Goal: Information Seeking & Learning: Learn about a topic

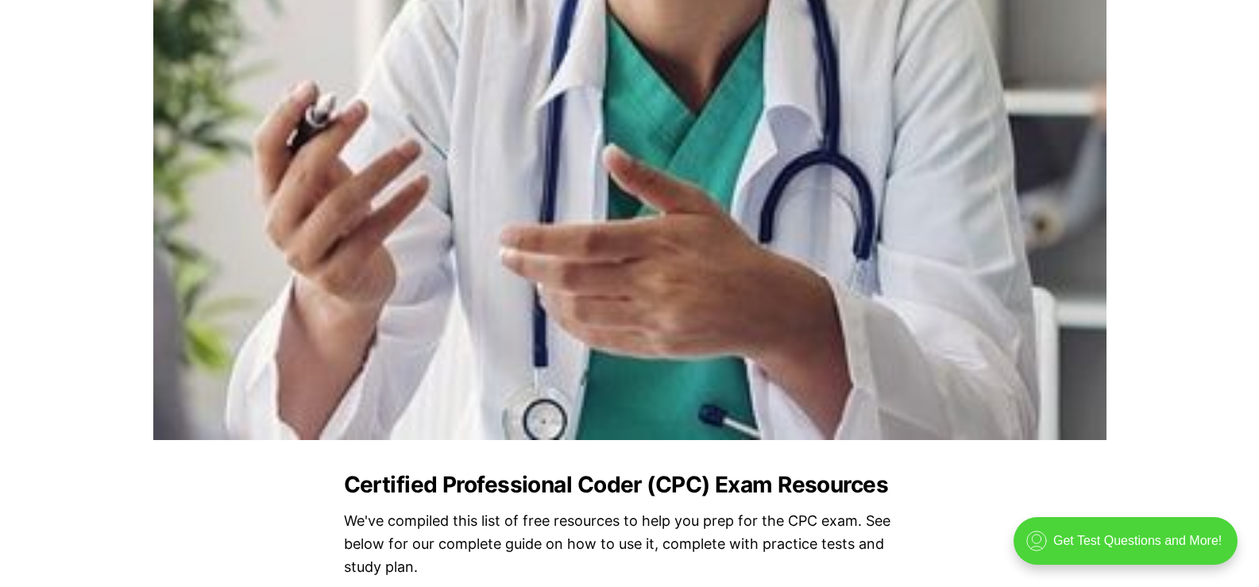
scroll to position [1350, 0]
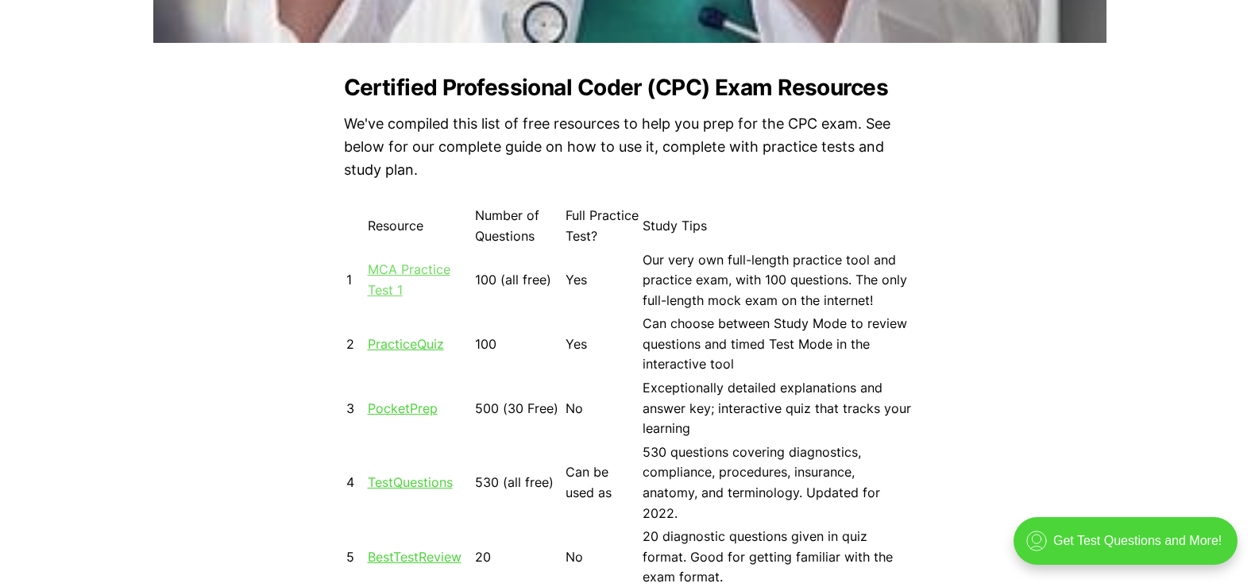
click at [406, 270] on link "MCA Practice Test 1" at bounding box center [409, 279] width 83 height 37
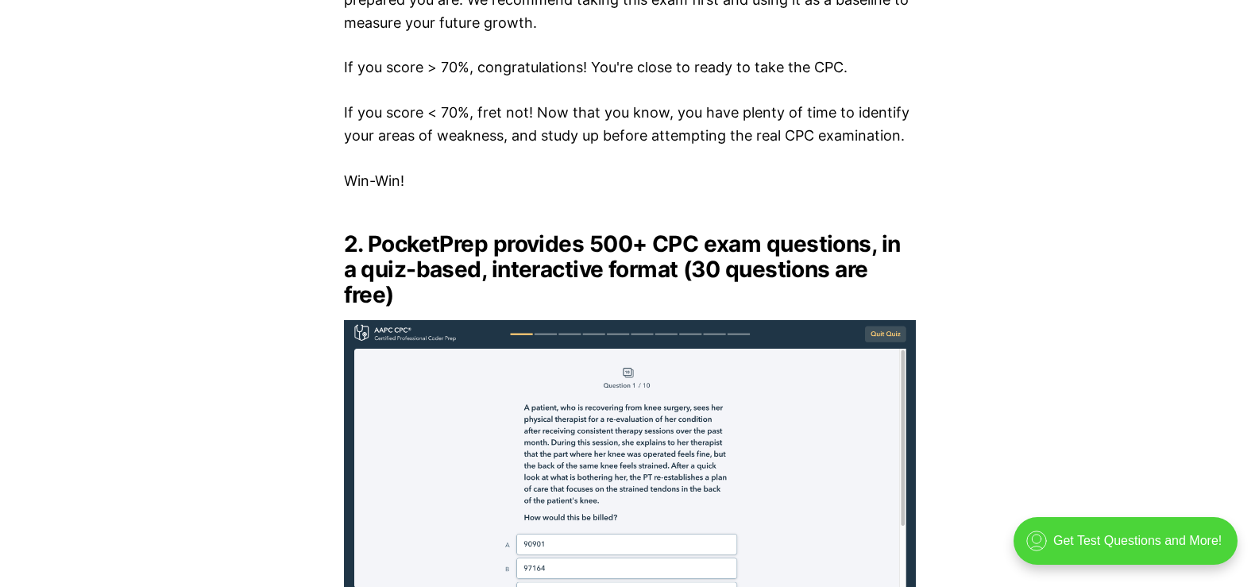
scroll to position [3018, 0]
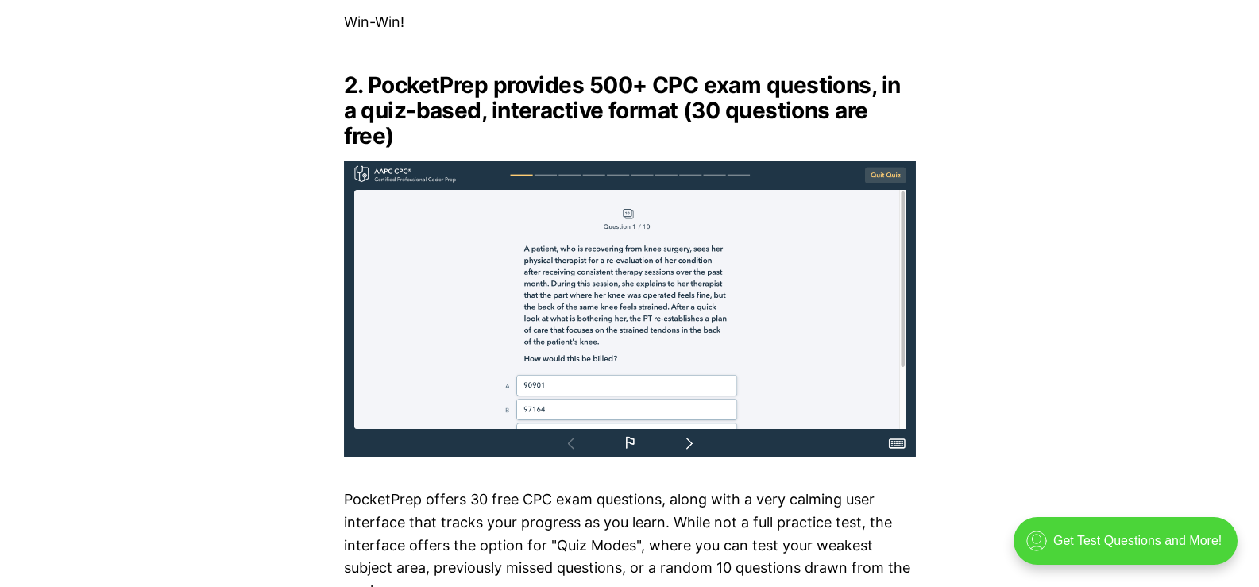
click at [690, 423] on img at bounding box center [630, 308] width 572 height 295
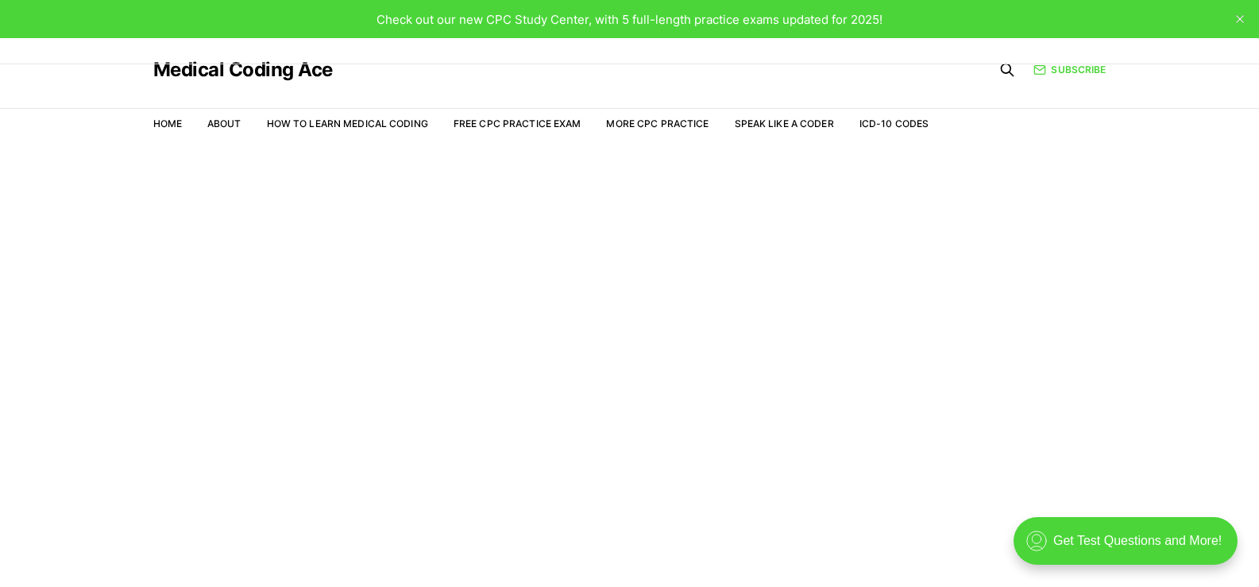
scroll to position [38, 0]
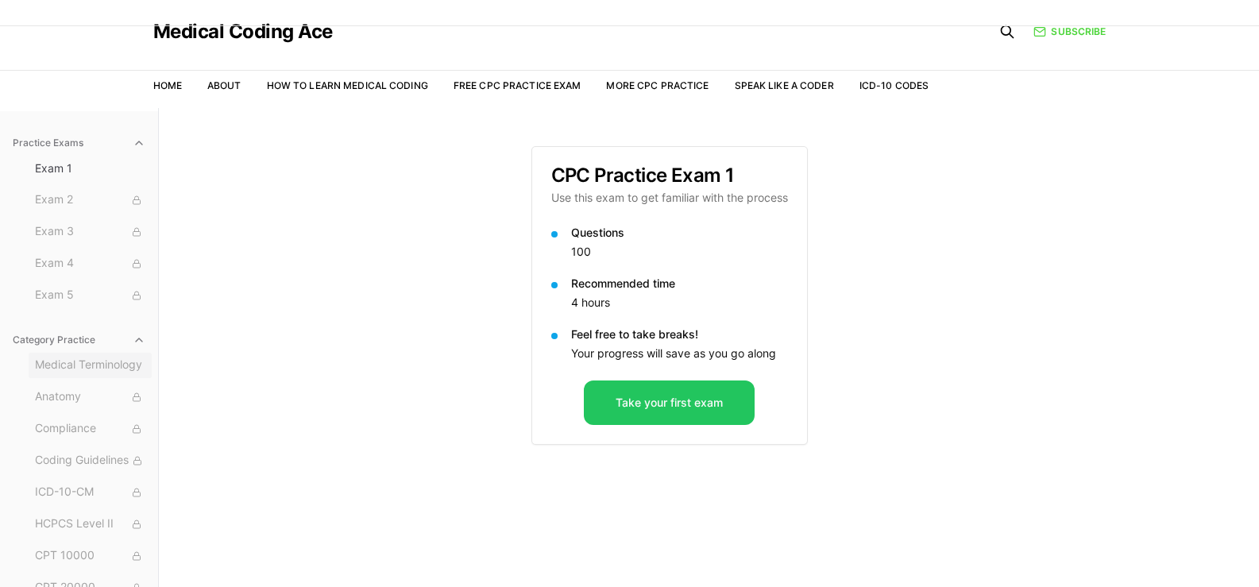
click at [94, 368] on span "Medical Terminology" at bounding box center [90, 365] width 110 height 17
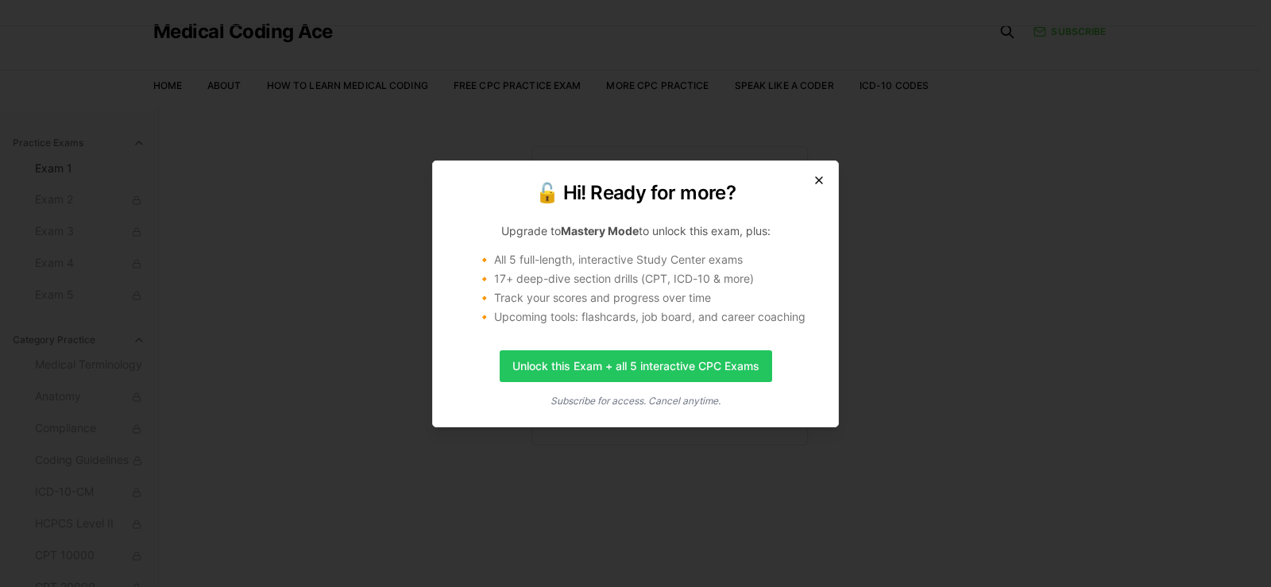
click at [817, 181] on icon "button" at bounding box center [819, 180] width 6 height 6
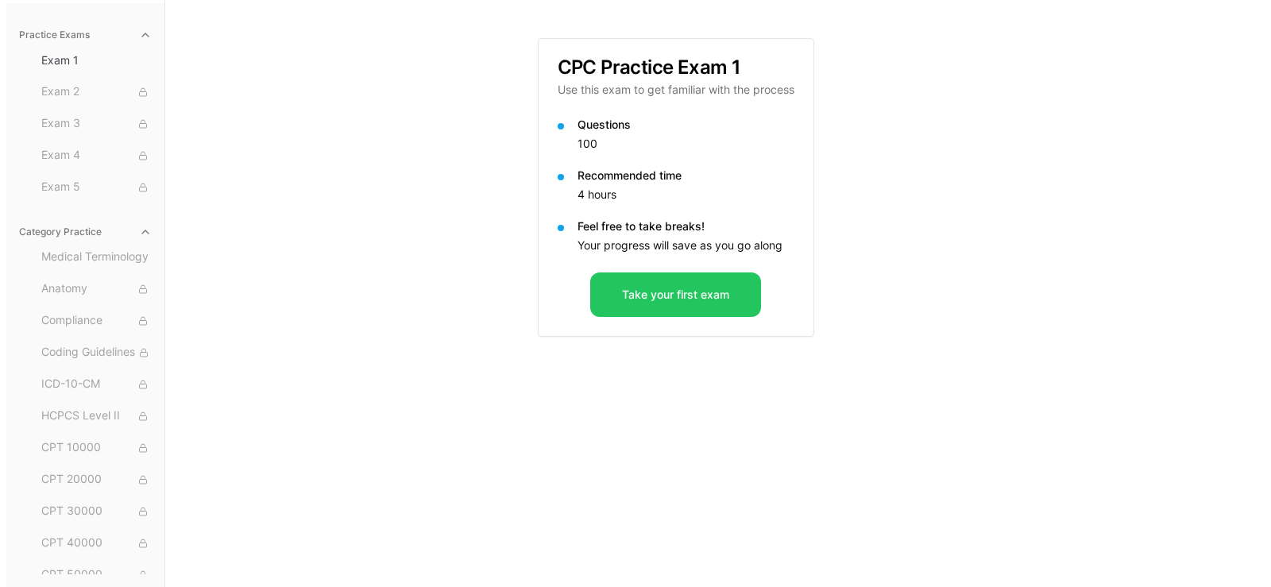
scroll to position [0, 0]
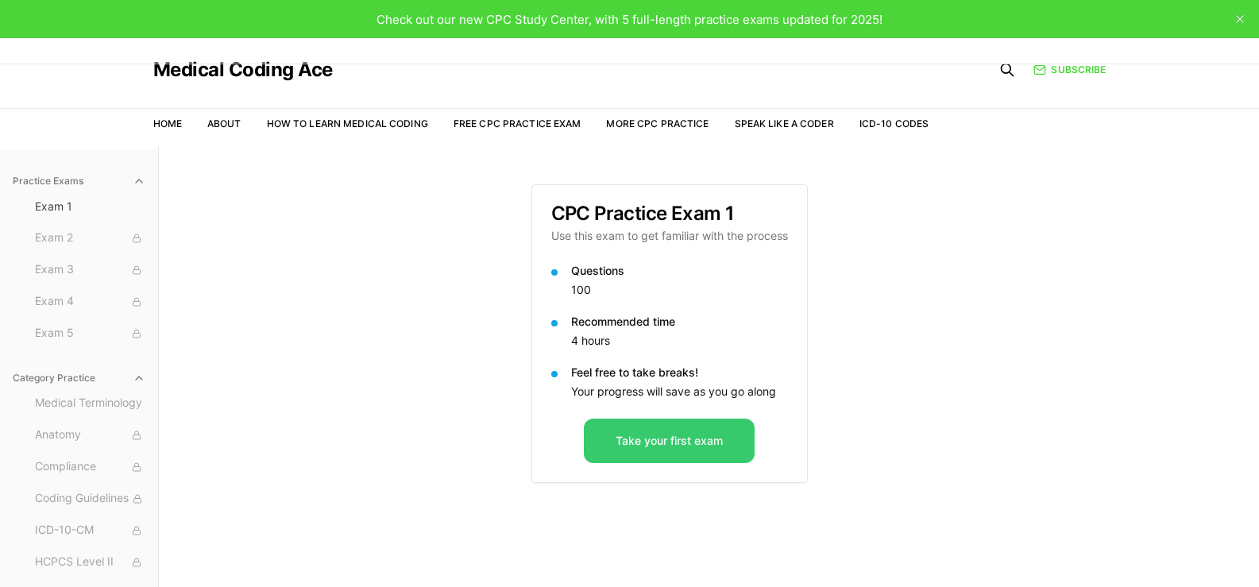
click at [666, 446] on button "Take your first exam" at bounding box center [669, 441] width 171 height 44
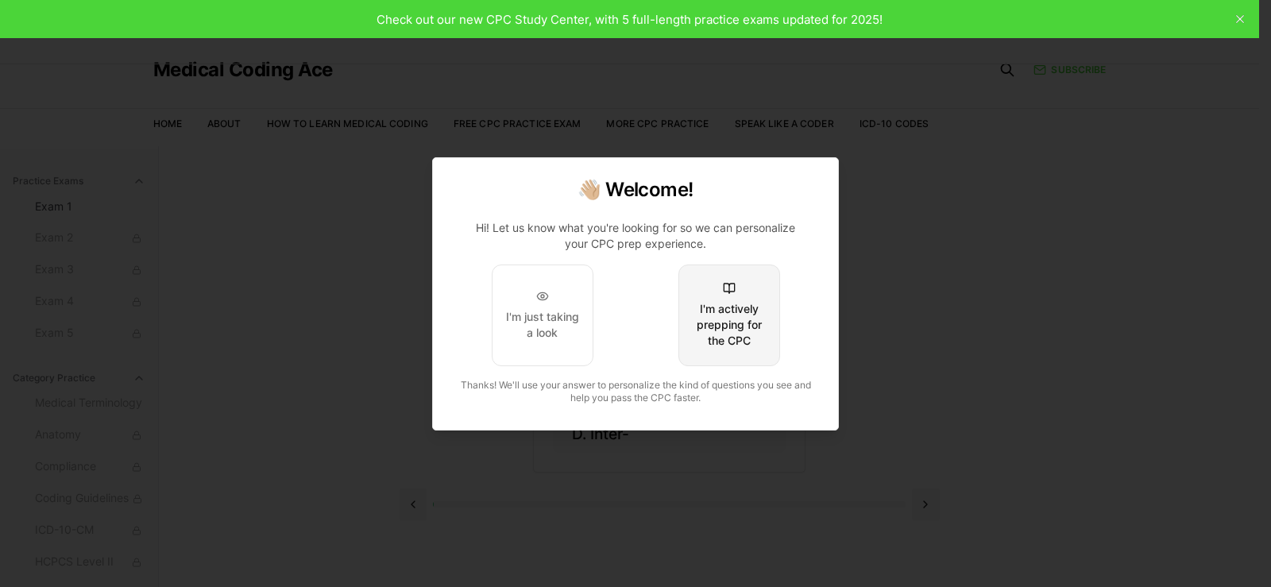
click at [712, 328] on div "I'm actively prepping for the CPC" at bounding box center [729, 325] width 75 height 48
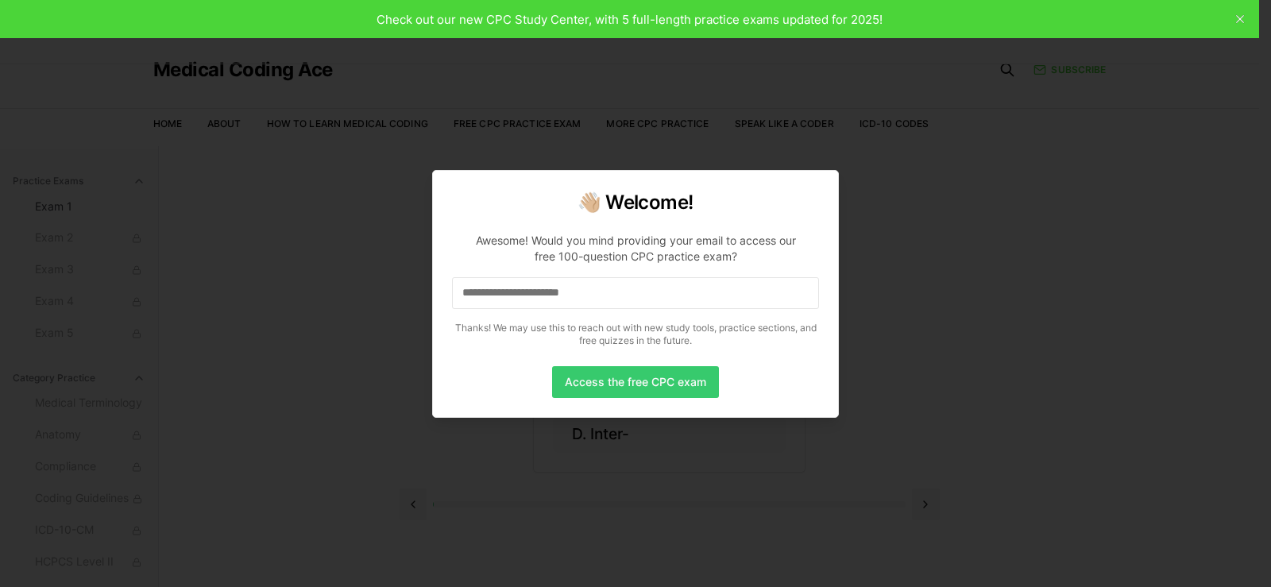
click at [689, 378] on button "Access the free CPC exam" at bounding box center [635, 382] width 167 height 32
click at [1237, 22] on div at bounding box center [635, 293] width 1271 height 587
click at [623, 26] on div at bounding box center [635, 293] width 1271 height 587
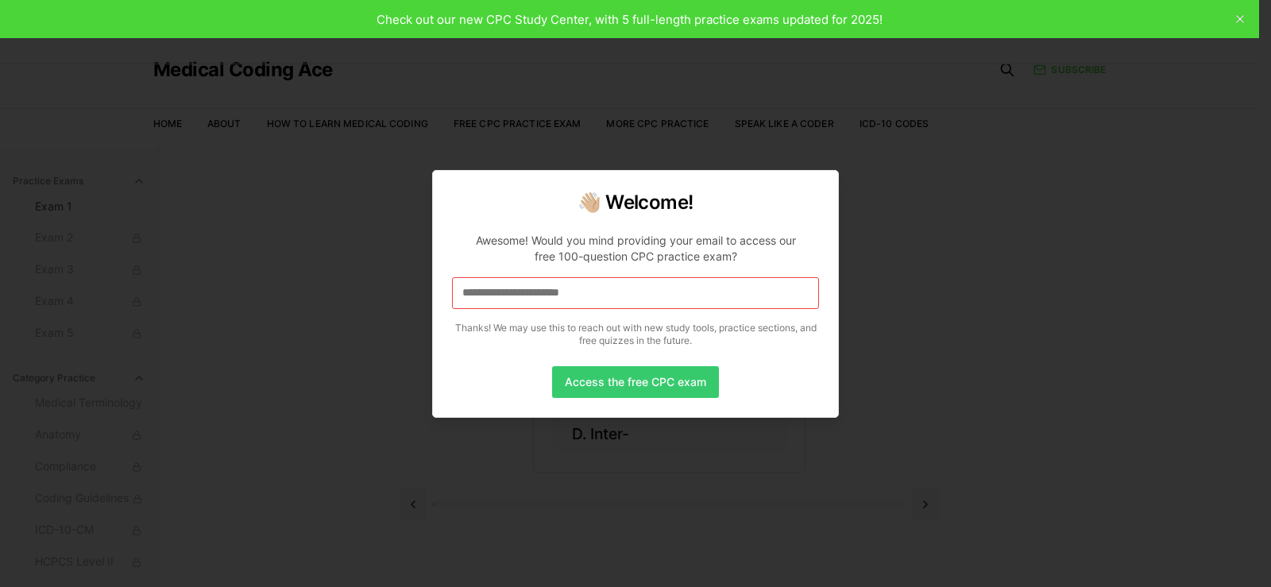
click at [628, 384] on button "Access the free CPC exam" at bounding box center [635, 382] width 167 height 32
click at [827, 199] on div "👋🏼 Welcome! Awesome! Would you mind providing your email to access our free 100…" at bounding box center [635, 294] width 407 height 248
click at [1241, 17] on div at bounding box center [635, 293] width 1271 height 587
click at [1243, 17] on div at bounding box center [635, 293] width 1271 height 587
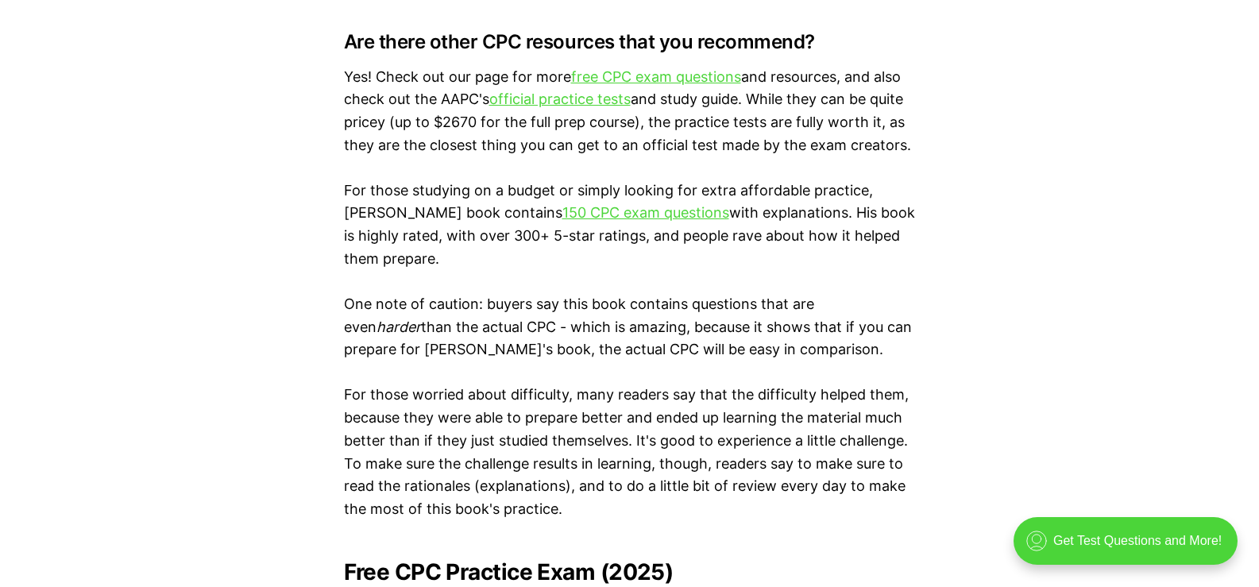
scroll to position [3018, 0]
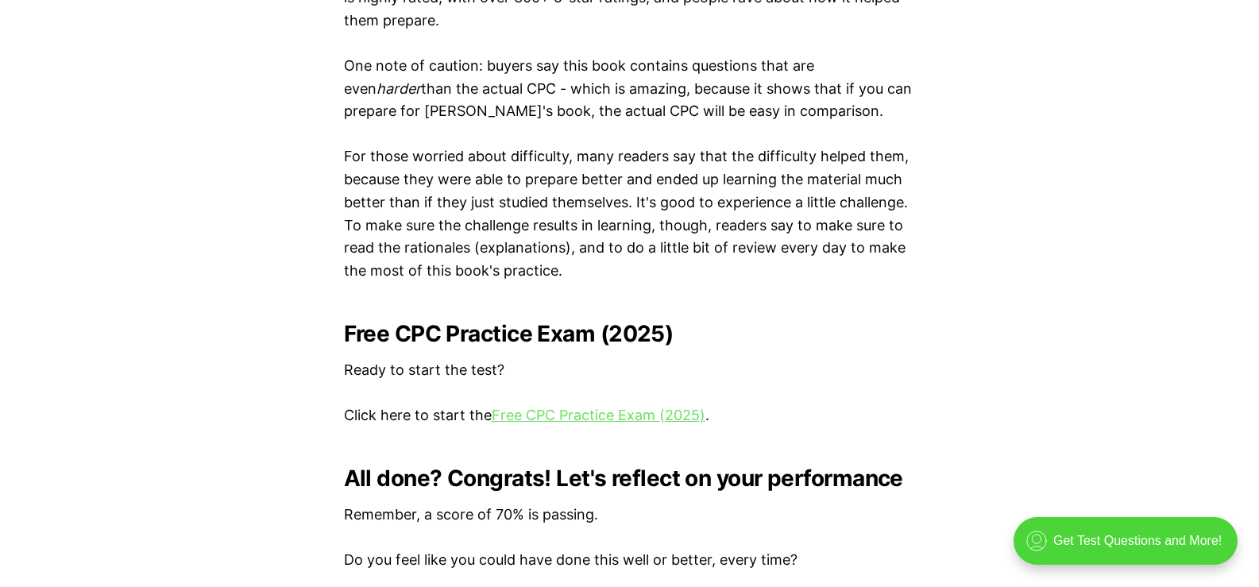
click at [573, 415] on link "Free CPC Practice Exam (2025)" at bounding box center [599, 415] width 214 height 17
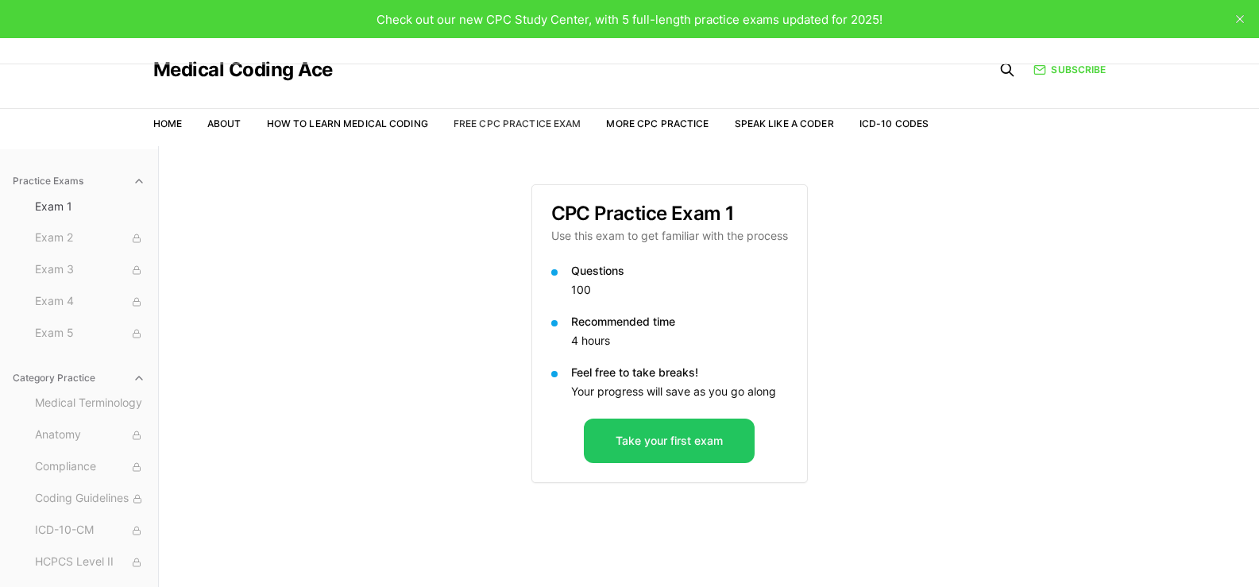
click at [531, 126] on link "Free CPC Practice Exam" at bounding box center [518, 124] width 128 height 12
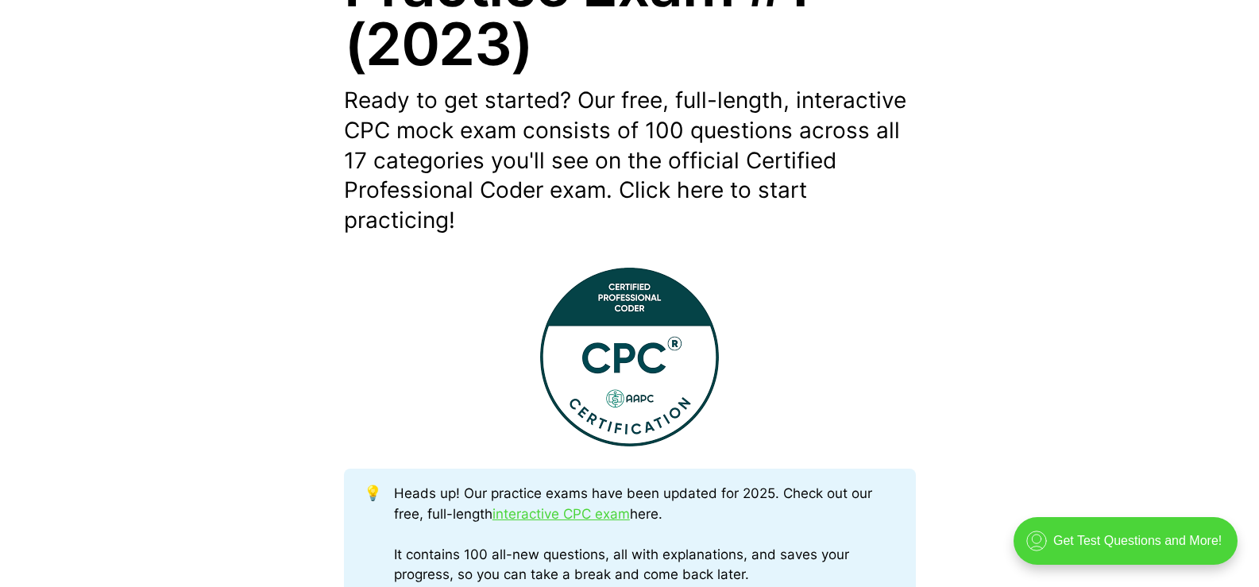
scroll to position [715, 0]
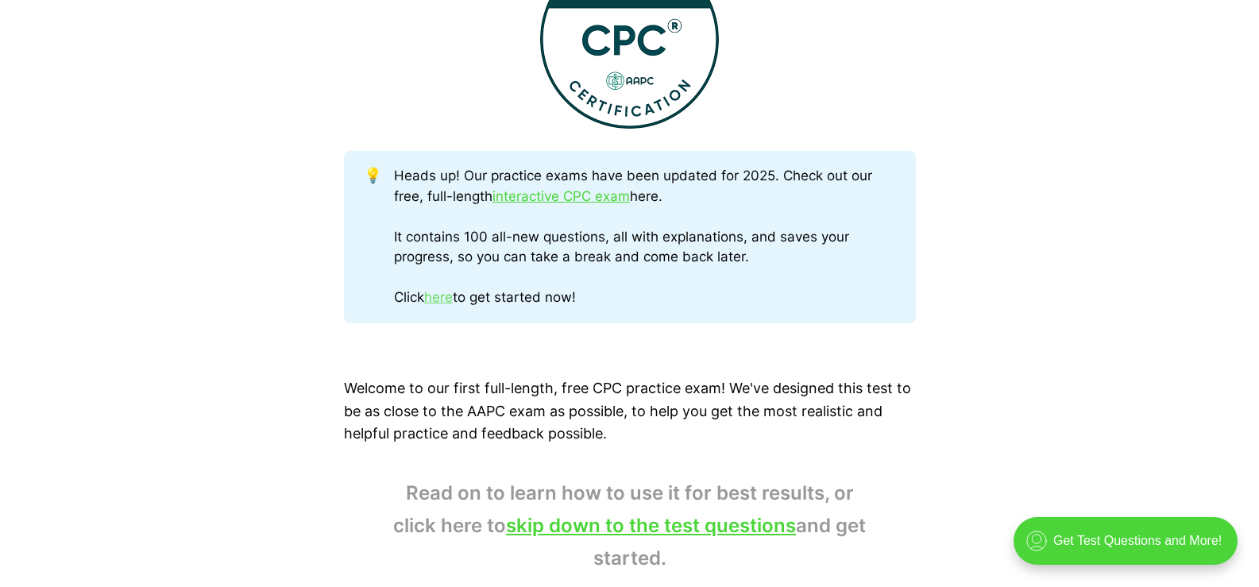
click at [446, 300] on link "here" at bounding box center [438, 297] width 29 height 16
